Goal: Consume media (video, audio): Consume media (video, audio)

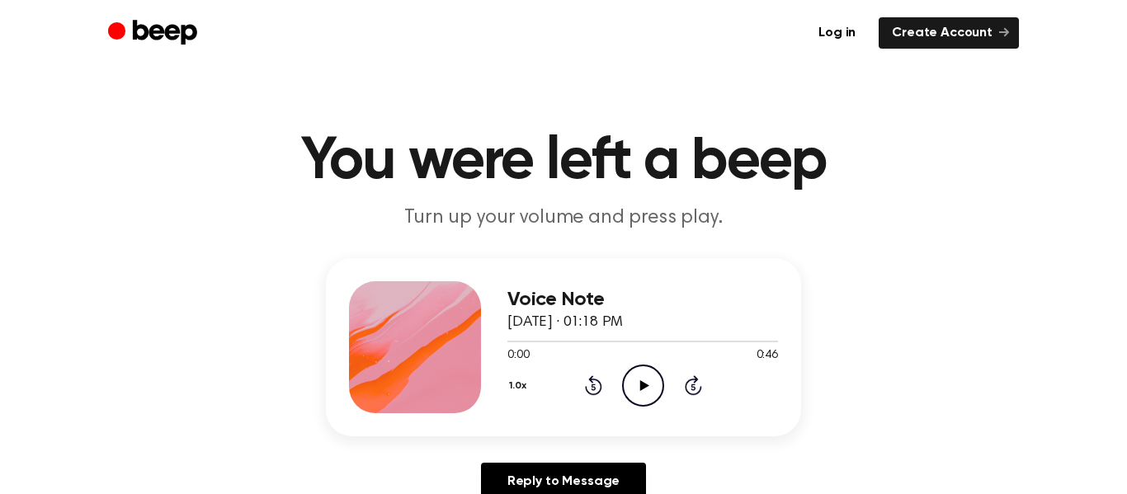
click at [656, 399] on circle at bounding box center [643, 385] width 40 height 40
click at [634, 394] on icon "Play Audio" at bounding box center [643, 386] width 42 height 42
click at [634, 394] on icon "Pause Audio" at bounding box center [643, 386] width 42 height 42
click at [525, 389] on button "1.0x" at bounding box center [520, 386] width 26 height 28
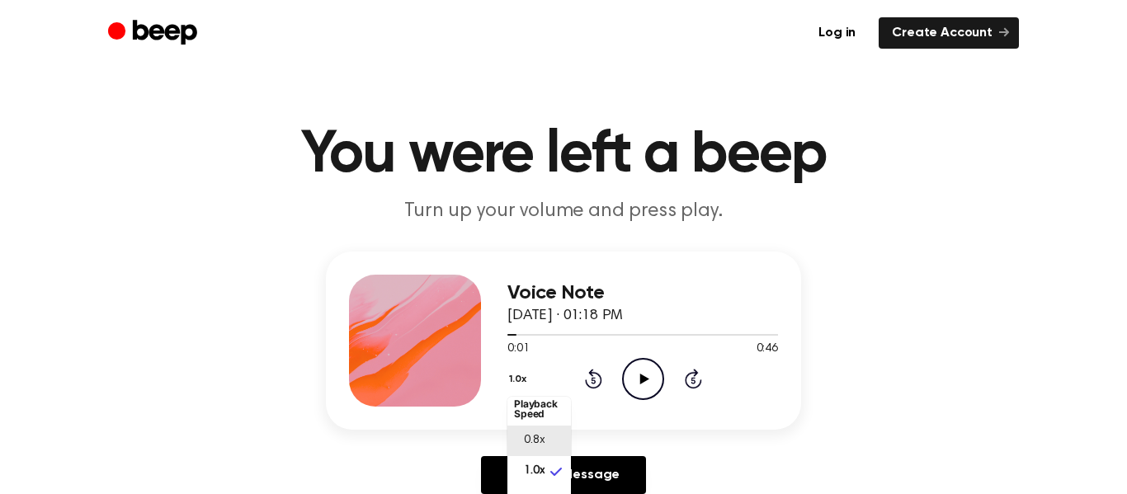
scroll to position [4, 0]
click at [514, 450] on div "0.8x" at bounding box center [529, 443] width 31 height 17
click at [638, 392] on icon "Play Audio" at bounding box center [643, 379] width 42 height 42
click at [635, 380] on icon "Pause Audio" at bounding box center [643, 379] width 42 height 42
click at [519, 380] on button "0.8x" at bounding box center [521, 379] width 29 height 28
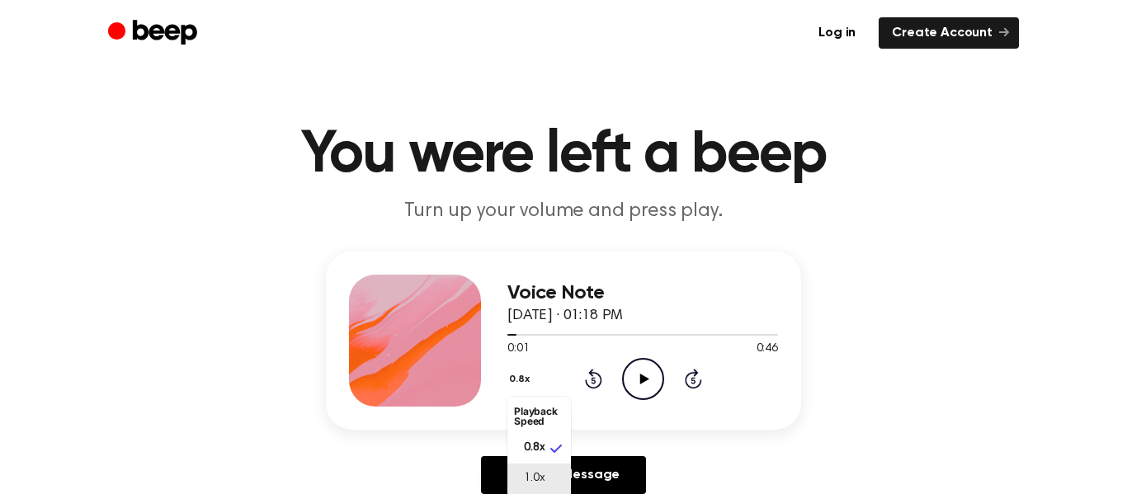
click at [538, 477] on span "1.0x" at bounding box center [534, 478] width 21 height 17
click at [637, 398] on circle at bounding box center [643, 379] width 40 height 40
click at [652, 378] on icon "Pause Audio" at bounding box center [643, 379] width 42 height 42
click at [692, 374] on icon at bounding box center [693, 379] width 17 height 20
click at [631, 379] on icon "Play Audio" at bounding box center [643, 379] width 42 height 42
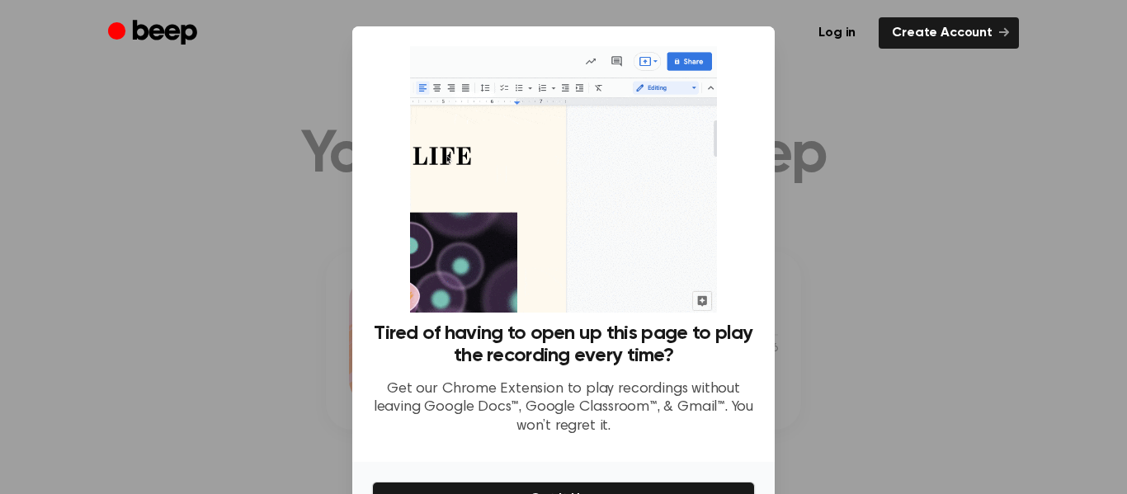
scroll to position [101, 0]
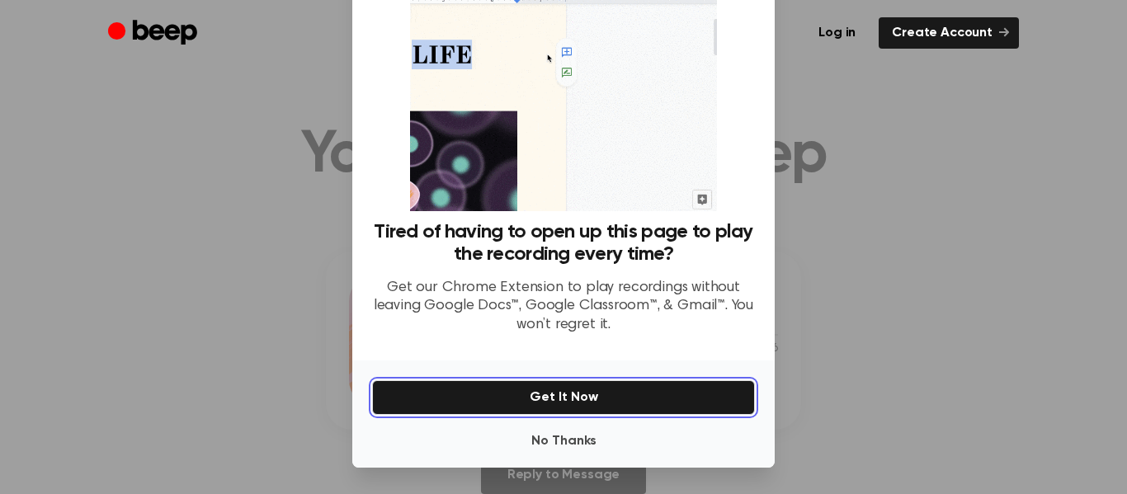
click at [640, 390] on button "Get It Now" at bounding box center [563, 397] width 383 height 35
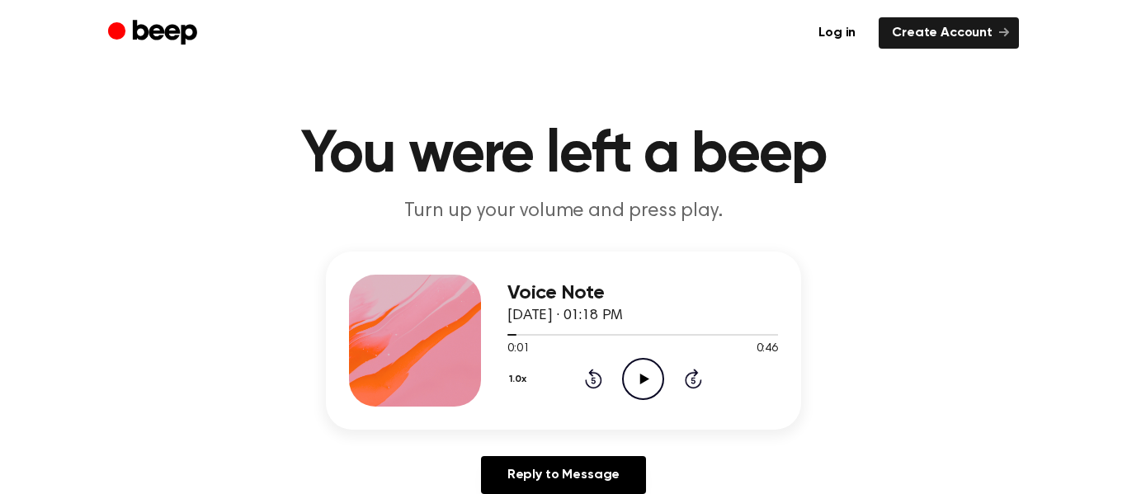
click at [638, 389] on icon "Play Audio" at bounding box center [643, 379] width 42 height 42
click at [595, 388] on icon at bounding box center [593, 379] width 17 height 20
click at [660, 397] on icon "Pause Audio" at bounding box center [643, 379] width 42 height 42
click at [634, 383] on icon "Play Audio" at bounding box center [643, 379] width 42 height 42
click at [640, 388] on icon "Pause Audio" at bounding box center [643, 379] width 42 height 42
